Goal: Check status: Check status

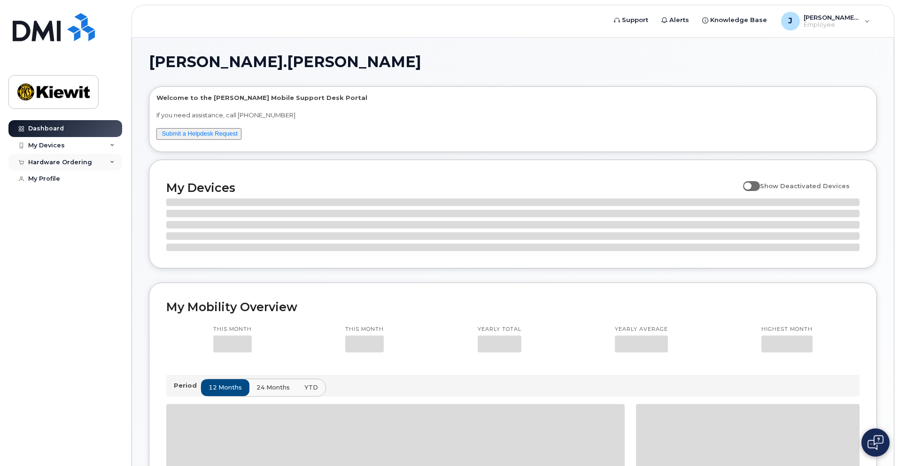
click at [52, 167] on div "Hardware Ordering" at bounding box center [65, 162] width 114 height 17
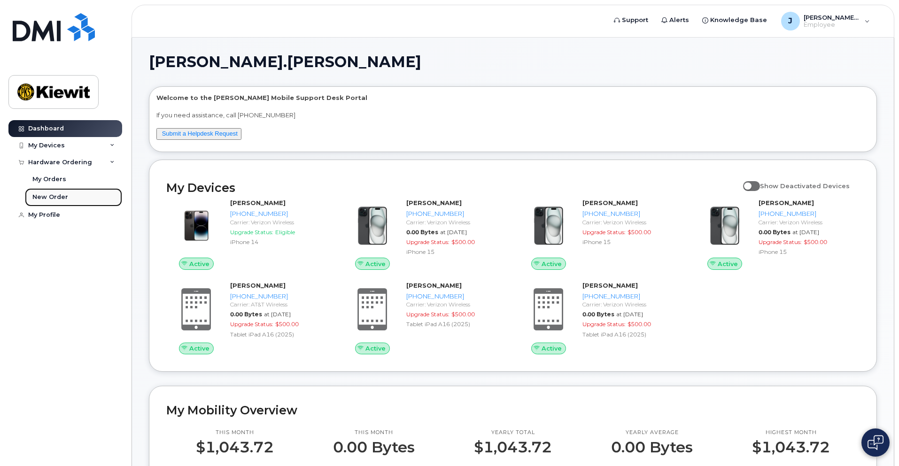
click at [41, 199] on div "New Order" at bounding box center [50, 197] width 36 height 8
click at [51, 178] on div "My Orders" at bounding box center [49, 179] width 34 height 8
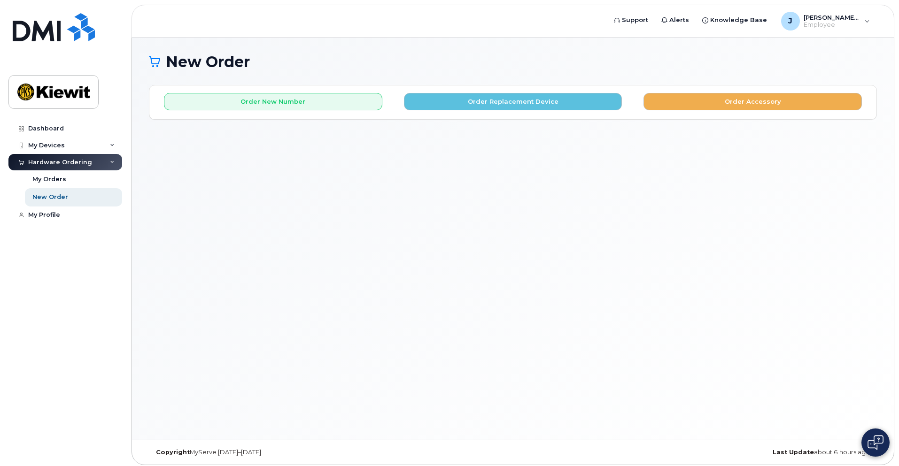
scroll to position [5, 0]
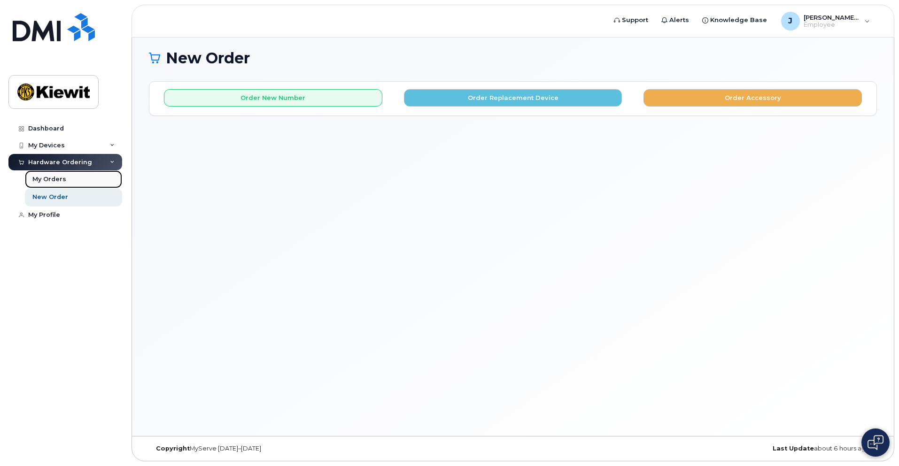
click at [61, 174] on link "My Orders" at bounding box center [73, 179] width 97 height 18
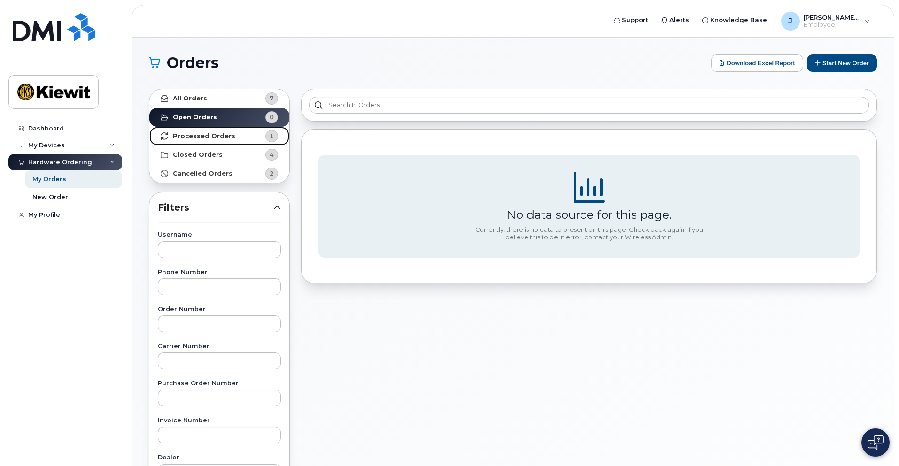
click at [205, 134] on strong "Processed Orders" at bounding box center [204, 136] width 62 height 8
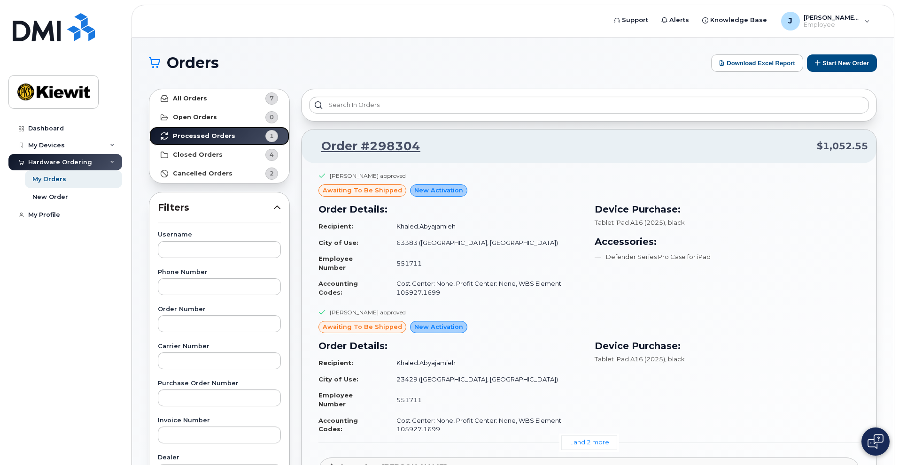
scroll to position [47, 0]
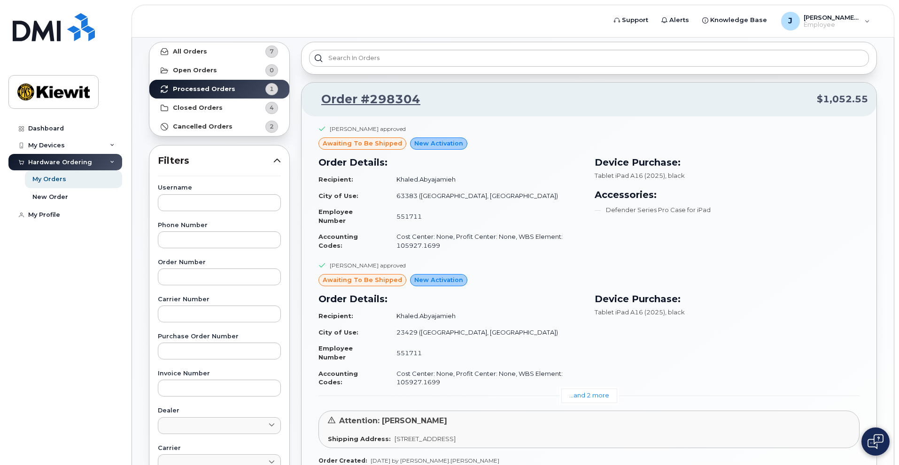
click at [395, 283] on span "awaiting to be shipped" at bounding box center [362, 280] width 79 height 9
drag, startPoint x: 395, startPoint y: 282, endPoint x: 319, endPoint y: 280, distance: 76.6
click at [321, 280] on div "awaiting to be shipped" at bounding box center [362, 280] width 88 height 12
click at [789, 231] on div "Device Purchase: Tablet iPad A16 (2025) , black Accessories: Defender Series Pr…" at bounding box center [727, 205] width 276 height 110
